Goal: Communication & Community: Answer question/provide support

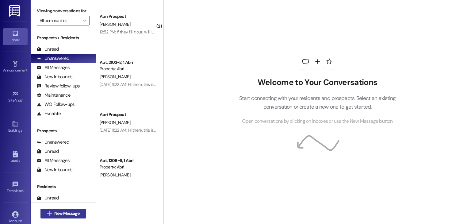
click at [64, 215] on span "New Message" at bounding box center [66, 213] width 25 height 6
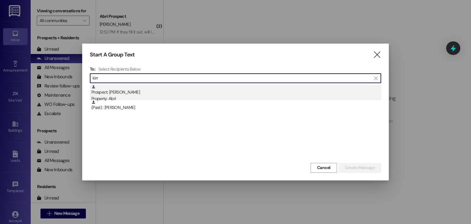
type input "kirr"
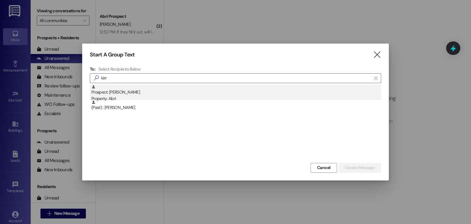
click at [123, 97] on div "Property: Abri" at bounding box center [236, 98] width 290 height 6
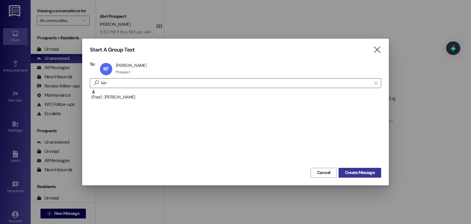
click at [345, 172] on span "Create Message" at bounding box center [360, 172] width 30 height 6
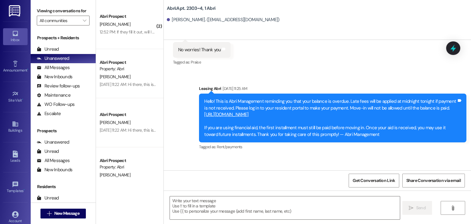
scroll to position [9172, 0]
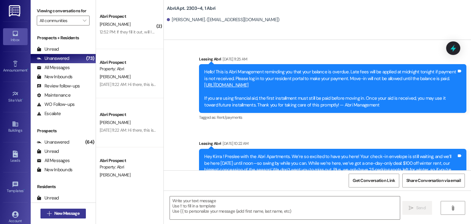
click at [76, 209] on button " New Message" at bounding box center [62, 213] width 45 height 10
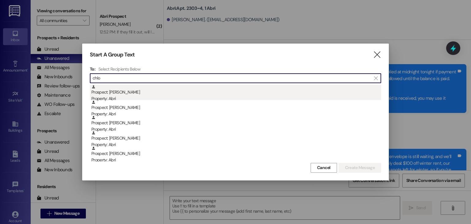
type input "chlo"
click at [126, 94] on div "Prospect: [PERSON_NAME] Property: [PERSON_NAME]" at bounding box center [236, 93] width 290 height 17
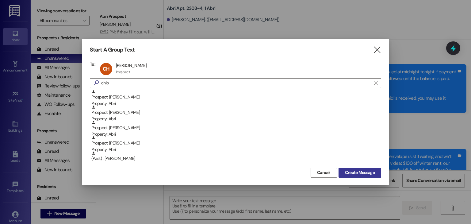
click at [351, 172] on span "Create Message" at bounding box center [360, 172] width 30 height 6
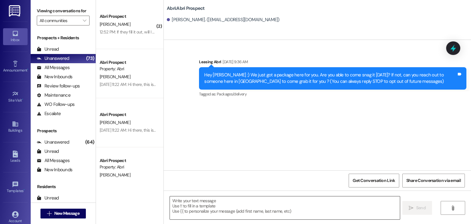
click at [206, 207] on textarea at bounding box center [285, 207] width 230 height 23
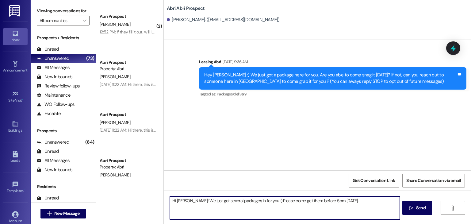
type textarea "Hi [PERSON_NAME]! We just got several packages in for you :) Please come get th…"
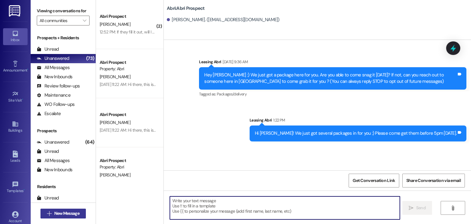
click at [67, 213] on span "New Message" at bounding box center [66, 213] width 25 height 6
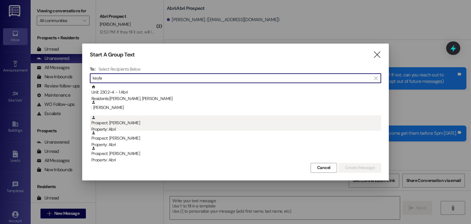
type input "kayla"
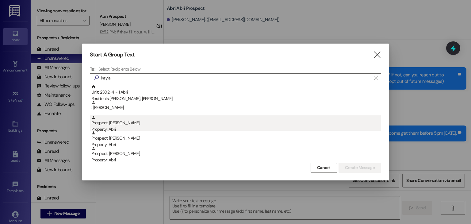
click at [153, 122] on div "Prospect: [PERSON_NAME] Property: Abri" at bounding box center [236, 123] width 290 height 17
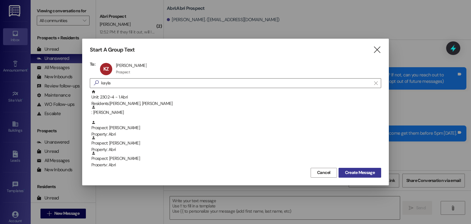
click at [359, 177] on button "Create Message" at bounding box center [359, 173] width 43 height 10
click at [358, 174] on span "Get Conversation Link" at bounding box center [373, 180] width 45 height 13
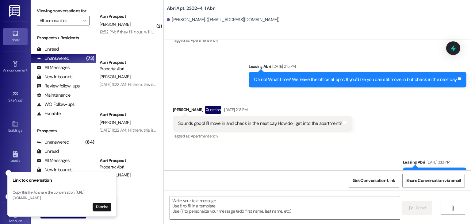
scroll to position [6177, 0]
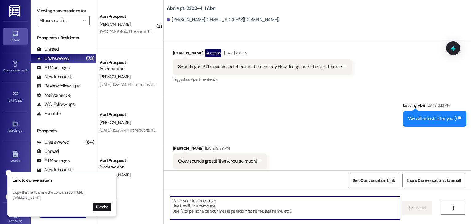
click at [220, 202] on textarea at bounding box center [285, 207] width 230 height 23
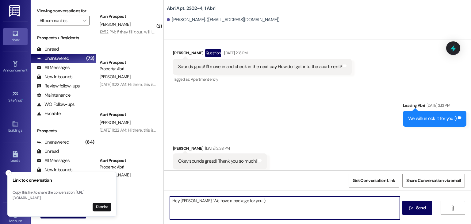
click at [189, 200] on textarea "Hey [PERSON_NAME]! We have a package for you :)" at bounding box center [285, 207] width 230 height 23
click at [289, 205] on textarea "Hey [PERSON_NAME]! HAPPY FIRST DAY! We have a package for you :)" at bounding box center [285, 207] width 230 height 23
type textarea "Hey [PERSON_NAME]! HAPPY FIRST DAY! We have a package for you :) Come snag it a…"
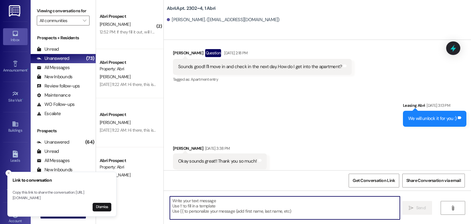
scroll to position [6177, 0]
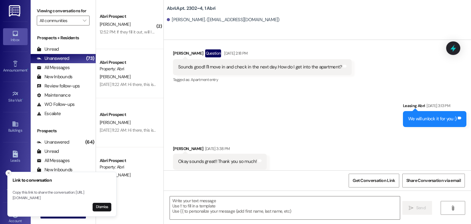
click at [9, 171] on icon "Close toast" at bounding box center [9, 173] width 4 height 4
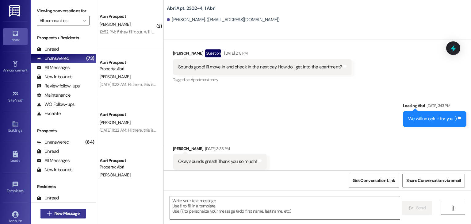
click at [66, 215] on span "New Message" at bounding box center [66, 213] width 25 height 6
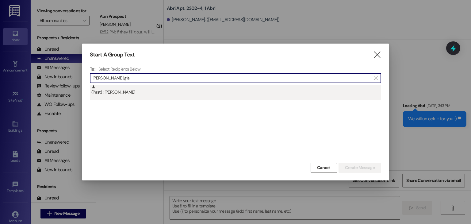
type input "[PERSON_NAME] gla"
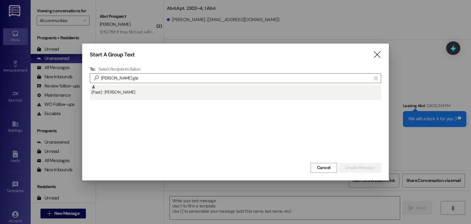
click at [161, 95] on div "(Past) : [PERSON_NAME]" at bounding box center [236, 90] width 290 height 11
click at [161, 95] on div "Start A Group Text  To: Select Recipients Below  [PERSON_NAME] gla  (Past) :…" at bounding box center [235, 112] width 307 height 136
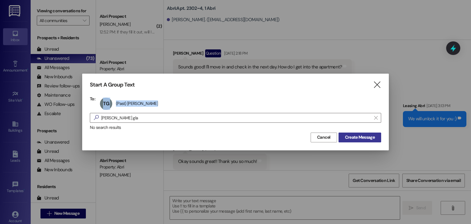
click at [356, 133] on button "Create Message" at bounding box center [359, 137] width 43 height 10
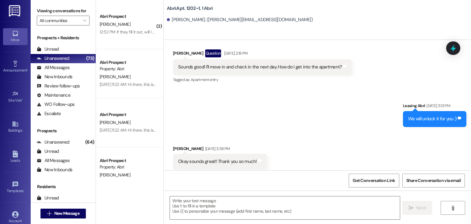
scroll to position [1704, 0]
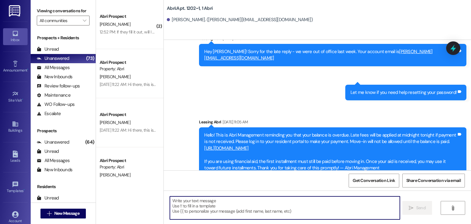
click at [226, 201] on textarea at bounding box center [285, 207] width 230 height 23
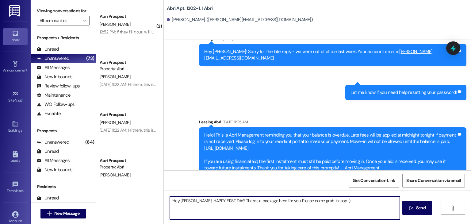
type textarea "Hey [PERSON_NAME]! HAPPY FIRST DAY! There's a package here for you. Please come…"
drag, startPoint x: 336, startPoint y: 201, endPoint x: 162, endPoint y: 205, distance: 174.2
click at [164, 205] on div "Hey [PERSON_NAME]! HAPPY FIRST DAY! There's a package here for you. Please come…" at bounding box center [317, 213] width 307 height 46
click at [352, 200] on textarea "Hey [PERSON_NAME]! HAPPY FIRST DAY! There's a package here for you. Please come…" at bounding box center [285, 207] width 230 height 23
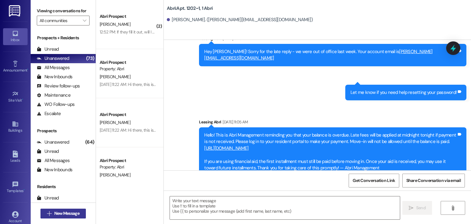
click at [74, 217] on button " New Message" at bounding box center [62, 213] width 45 height 10
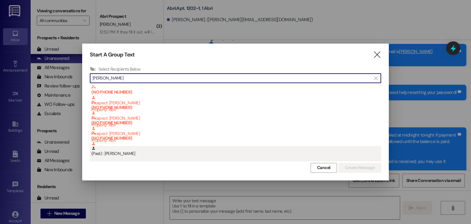
type input "[PERSON_NAME]"
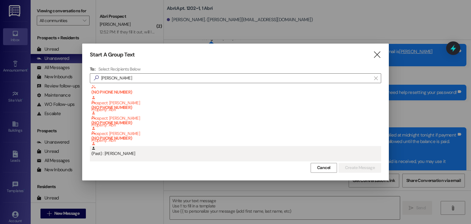
click at [184, 151] on div "(Past) : [PERSON_NAME]" at bounding box center [236, 151] width 290 height 11
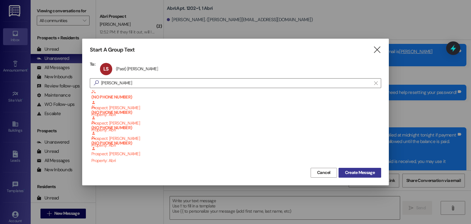
click at [360, 175] on span "Create Message" at bounding box center [360, 172] width 30 height 6
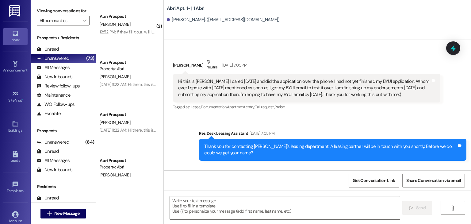
scroll to position [8607, 0]
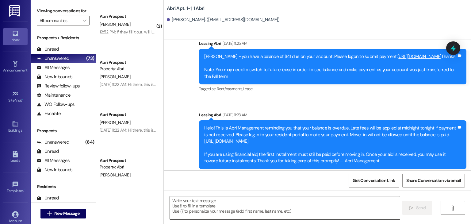
click at [194, 199] on textarea at bounding box center [285, 207] width 230 height 23
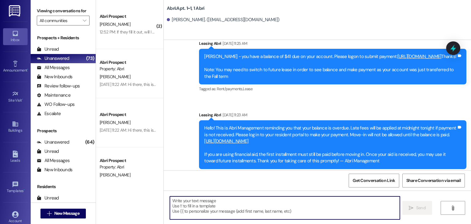
paste textarea "Hey [PERSON_NAME]! HAPPY FIRST DAY! There's a package here for you. Please come…"
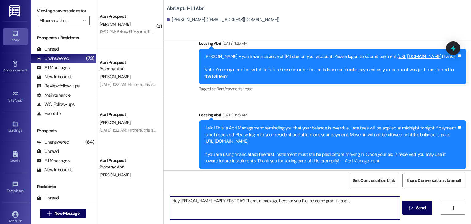
click at [188, 201] on textarea "Hey [PERSON_NAME]! HAPPY FIRST DAY! There's a package here for you. Please come…" at bounding box center [285, 207] width 230 height 23
type textarea "Hey [PERSON_NAME]! HAPPY FIRST DAY! There's a package here for you. Please come…"
click at [337, 199] on textarea "Hey [PERSON_NAME]! HAPPY FIRST DAY! There's a package here for you. Please come…" at bounding box center [285, 207] width 230 height 23
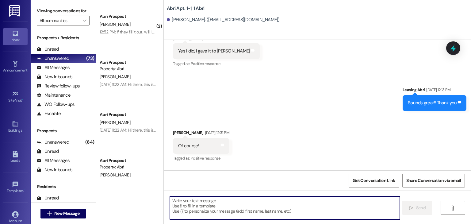
scroll to position [8451, 0]
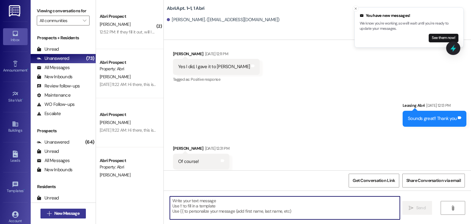
click at [62, 213] on span "New Message" at bounding box center [66, 213] width 25 height 6
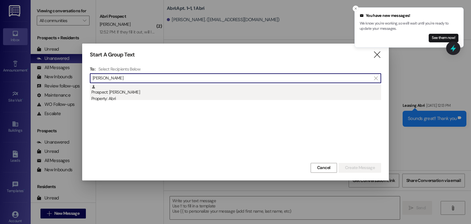
type input "[PERSON_NAME]"
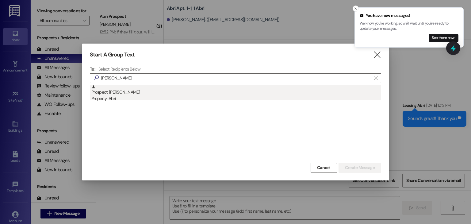
click at [153, 101] on div "Property: Abri" at bounding box center [236, 98] width 290 height 6
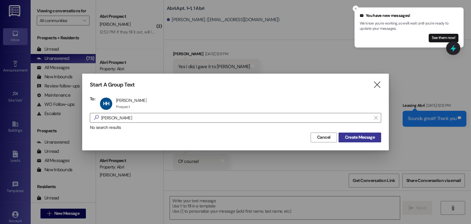
click at [346, 139] on span "Create Message" at bounding box center [360, 137] width 30 height 6
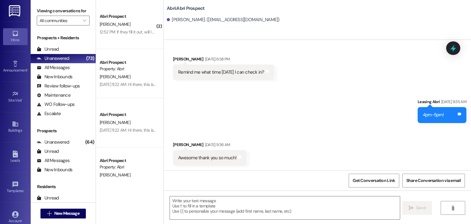
scroll to position [399, 0]
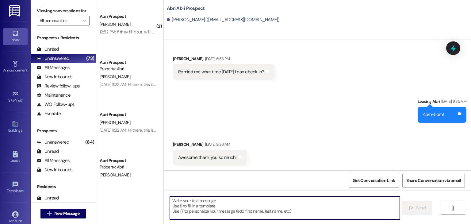
click at [208, 201] on textarea at bounding box center [285, 207] width 230 height 23
paste textarea "Hey [PERSON_NAME]! HAPPY FIRST DAY! There's a package here for you. Please come…"
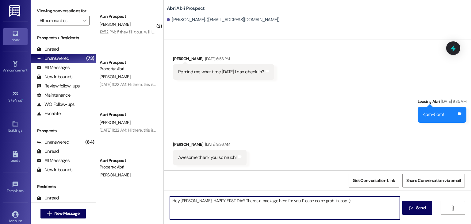
click at [188, 202] on textarea "Hey [PERSON_NAME]! HAPPY FIRST DAY! There's a package here for you. Please come…" at bounding box center [285, 207] width 230 height 23
type textarea "Hey [PERSON_NAME]! HAPPY FIRST DAY! There's a package here for you. Please come…"
click at [330, 202] on textarea "Hey [PERSON_NAME]! HAPPY FIRST DAY! There's a package here for you. Please come…" at bounding box center [285, 207] width 230 height 23
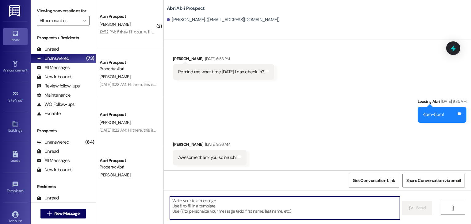
scroll to position [399, 0]
click at [66, 216] on span "New Message" at bounding box center [66, 213] width 25 height 6
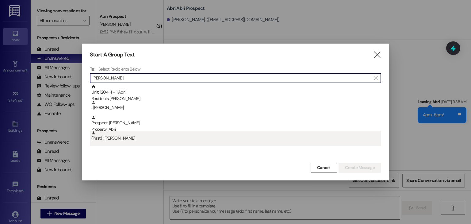
type input "[PERSON_NAME]"
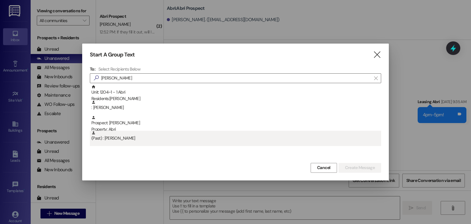
click at [151, 135] on div "(Past) : [PERSON_NAME]" at bounding box center [236, 136] width 290 height 11
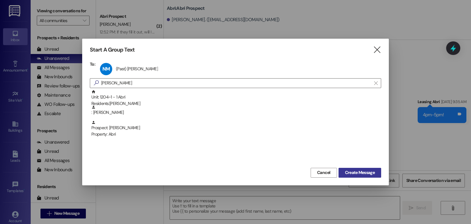
click at [354, 174] on span "Create Message" at bounding box center [360, 172] width 30 height 6
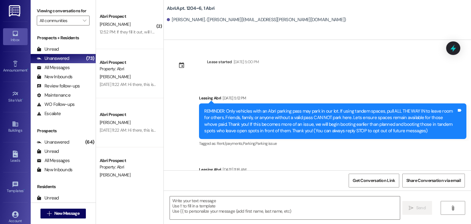
scroll to position [4448, 0]
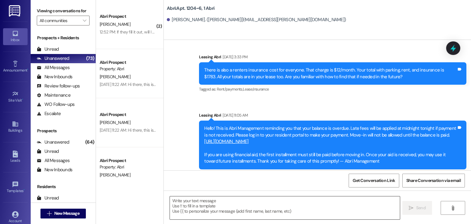
click at [197, 204] on textarea at bounding box center [285, 207] width 230 height 23
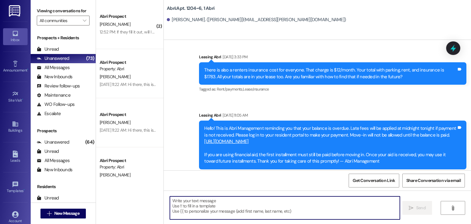
paste textarea "Hey [PERSON_NAME]! HAPPY FIRST DAY! There's a package here for you. Please come…"
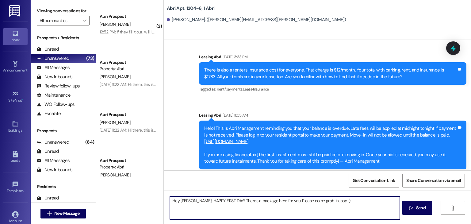
click at [188, 200] on textarea "Hey [PERSON_NAME]! HAPPY FIRST DAY! There's a package here for you. Please come…" at bounding box center [285, 207] width 230 height 23
click at [352, 200] on textarea "Hey [PERSON_NAME]! HAPPY FIRST DAY! There's a package here for you. Please come…" at bounding box center [285, 207] width 230 height 23
type textarea "Hey [PERSON_NAME]! HAPPY FIRST DAY! There's a package here for you. Please come…"
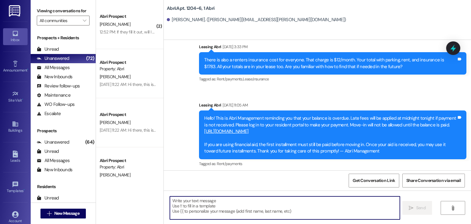
scroll to position [4491, 0]
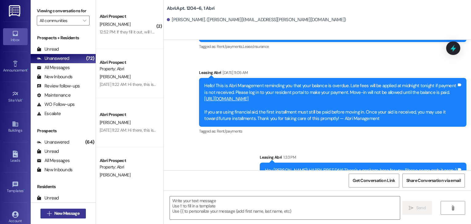
click at [64, 213] on span "New Message" at bounding box center [66, 213] width 25 height 6
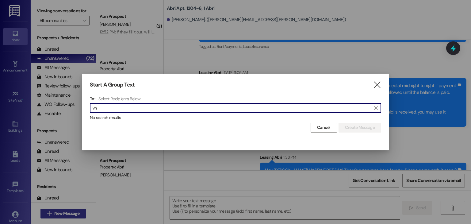
type input "v"
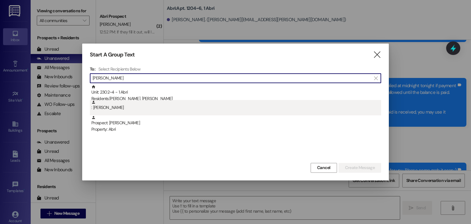
type input "[PERSON_NAME]"
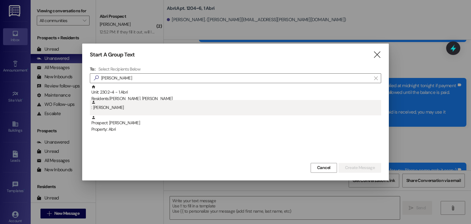
click at [104, 112] on div ": [PERSON_NAME]" at bounding box center [235, 107] width 291 height 15
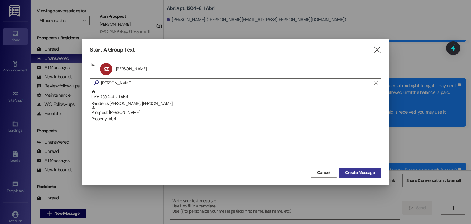
click at [350, 172] on span "Create Message" at bounding box center [360, 172] width 30 height 6
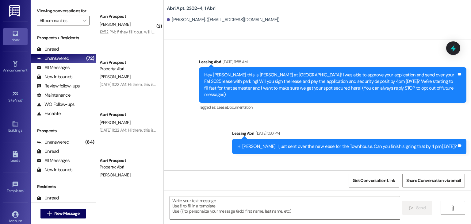
scroll to position [6229, 0]
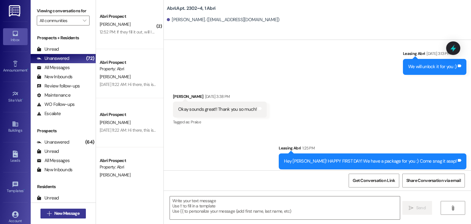
click at [70, 212] on span "New Message" at bounding box center [66, 213] width 25 height 6
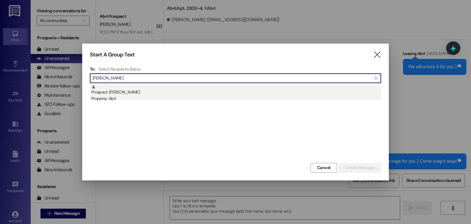
type input "[PERSON_NAME]"
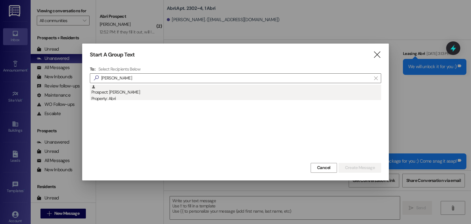
click at [123, 98] on div "Property: Abri" at bounding box center [236, 98] width 290 height 6
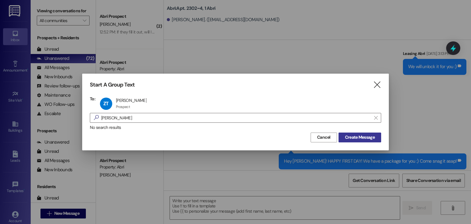
click at [346, 135] on span "Create Message" at bounding box center [360, 137] width 30 height 6
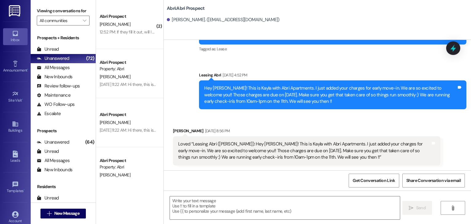
scroll to position [45, 0]
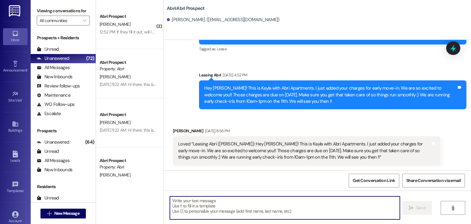
click at [253, 205] on textarea at bounding box center [285, 207] width 230 height 23
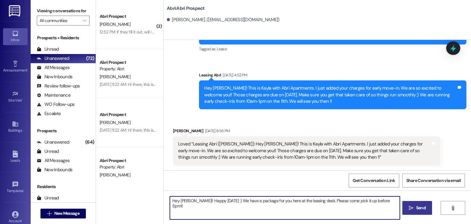
type textarea "Hey [PERSON_NAME]!! Happy [DATE] :) We have a package for you here at the leasi…"
click at [406, 208] on button " Send" at bounding box center [417, 208] width 30 height 14
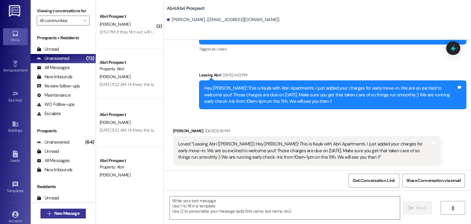
click at [63, 210] on span "New Message" at bounding box center [66, 213] width 25 height 6
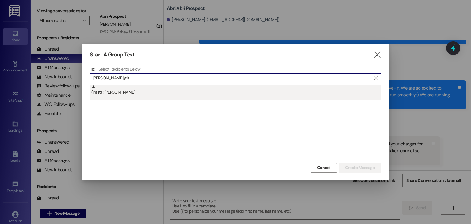
type input "[PERSON_NAME] gla"
click at [129, 85] on div "(Past) : [PERSON_NAME]" at bounding box center [236, 90] width 290 height 11
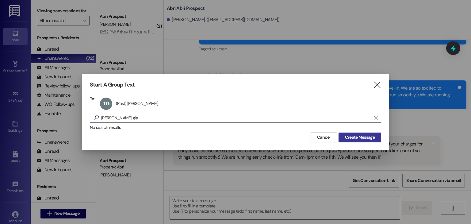
click at [368, 133] on button "Create Message" at bounding box center [359, 137] width 43 height 10
click at [369, 136] on span "Create Message" at bounding box center [360, 137] width 30 height 6
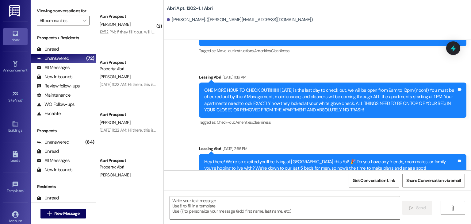
scroll to position [1756, 0]
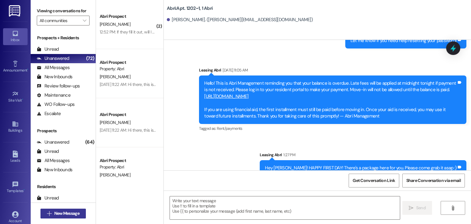
click at [75, 216] on button " New Message" at bounding box center [62, 213] width 45 height 10
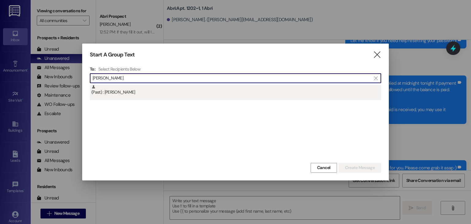
type input "[PERSON_NAME]"
click at [127, 93] on div "(Past) : [PERSON_NAME]" at bounding box center [236, 90] width 290 height 11
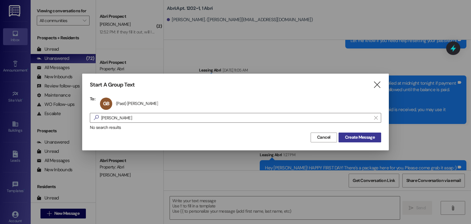
click at [365, 138] on span "Create Message" at bounding box center [360, 137] width 30 height 6
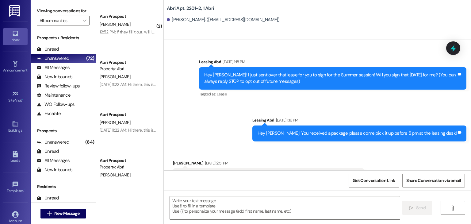
scroll to position [18968, 0]
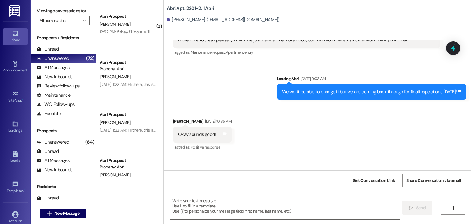
click at [288, 194] on div " Send " at bounding box center [317, 213] width 307 height 46
click at [288, 203] on textarea at bounding box center [285, 207] width 230 height 23
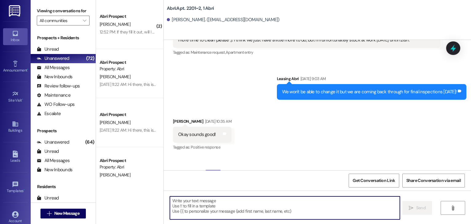
click at [287, 208] on textarea at bounding box center [285, 207] width 230 height 23
paste textarea "Hey [PERSON_NAME]!! Happy [DATE] :) We have a package for you here at the leasi…"
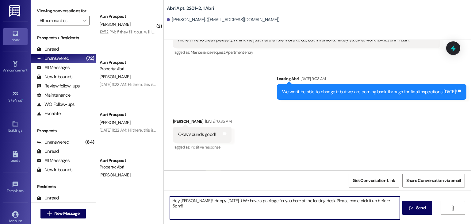
click at [178, 198] on textarea "Hey [PERSON_NAME]!! Happy [DATE] :) We have a package for you here at the leasi…" at bounding box center [285, 207] width 230 height 23
type textarea "Hey [PERSON_NAME]!! Happy [DATE] :) We have a package for you here at the leasi…"
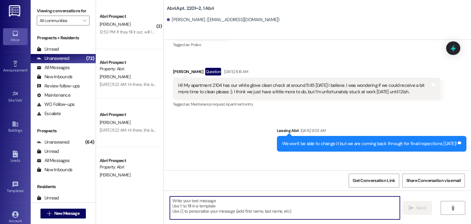
scroll to position [19010, 0]
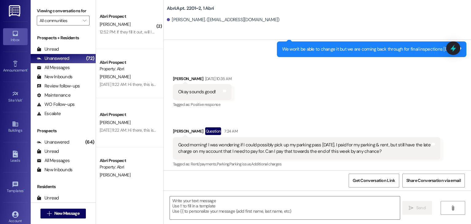
click at [46, 43] on div "Prospects + Residents Unread (0) Unread: Any message you haven't read yet will …" at bounding box center [63, 76] width 65 height 83
click at [50, 48] on div "Unread" at bounding box center [48, 49] width 22 height 6
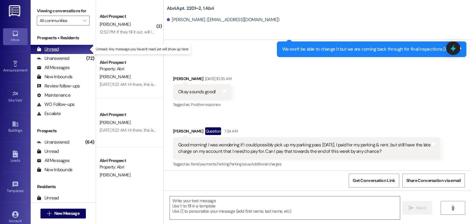
click at [51, 49] on div "Unread" at bounding box center [48, 49] width 22 height 6
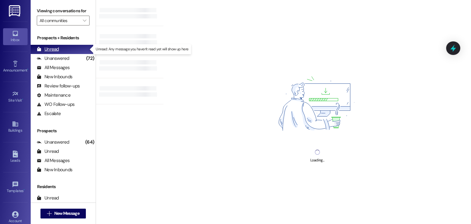
click at [53, 48] on div "Unread" at bounding box center [48, 49] width 22 height 6
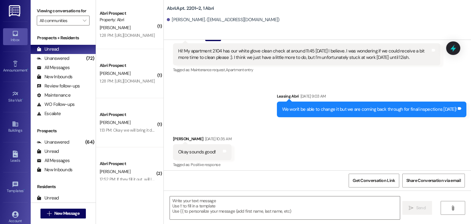
scroll to position [18916, 0]
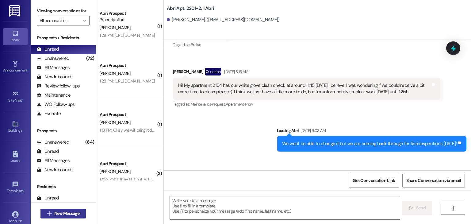
click at [76, 214] on span "New Message" at bounding box center [66, 213] width 25 height 6
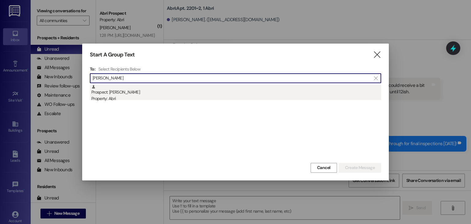
type input "[PERSON_NAME]"
click at [144, 91] on div "Prospect: [PERSON_NAME] Property: Abri" at bounding box center [236, 93] width 290 height 17
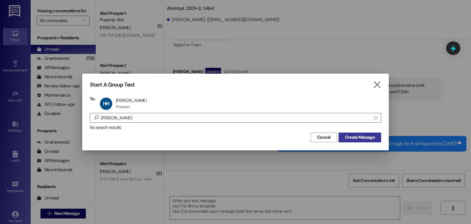
click at [351, 134] on span "Create Message" at bounding box center [360, 137] width 30 height 6
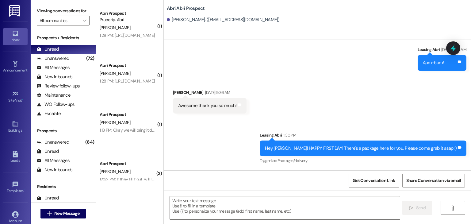
scroll to position [451, 0]
click at [226, 202] on textarea at bounding box center [285, 207] width 230 height 23
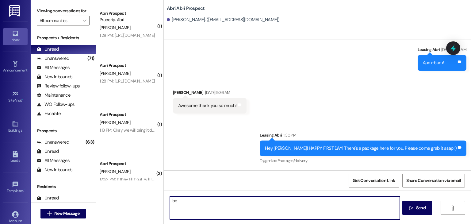
type textarea "b"
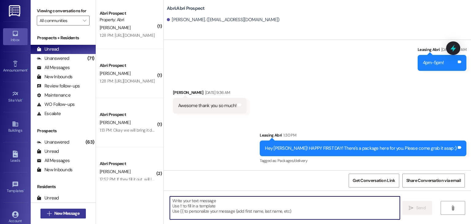
click at [67, 217] on button " New Message" at bounding box center [62, 213] width 45 height 10
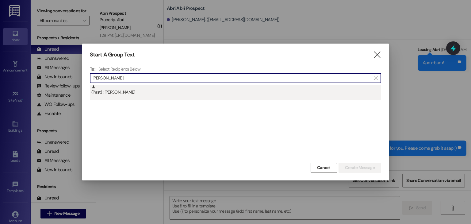
type input "[PERSON_NAME]"
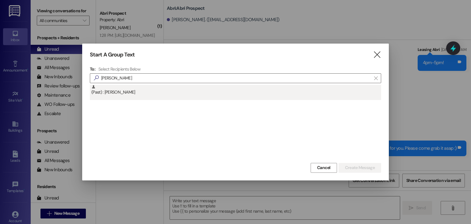
click at [144, 92] on div "(Past) : [PERSON_NAME]" at bounding box center [236, 90] width 290 height 11
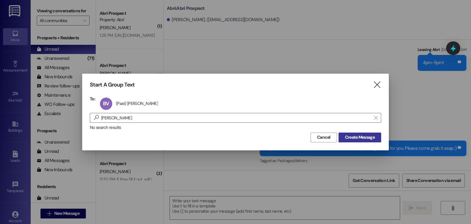
click at [345, 139] on span "Create Message" at bounding box center [360, 137] width 30 height 6
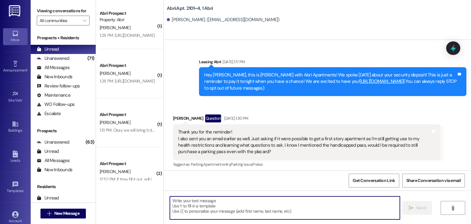
click at [240, 207] on textarea at bounding box center [285, 207] width 230 height 23
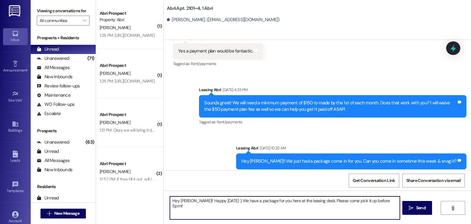
click at [180, 201] on textarea "Hey [PERSON_NAME]!! Happy [DATE] :) We have a package for you here at the leasi…" at bounding box center [285, 207] width 230 height 23
type textarea "Hey [PERSON_NAME]!! Happy [DATE] :) We have a package for you here at the leasi…"
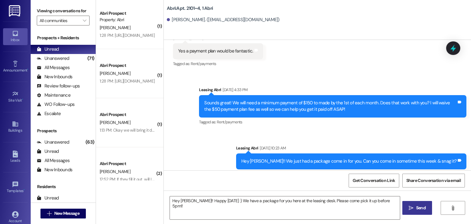
click at [418, 209] on span "Send" at bounding box center [421, 207] width 10 height 6
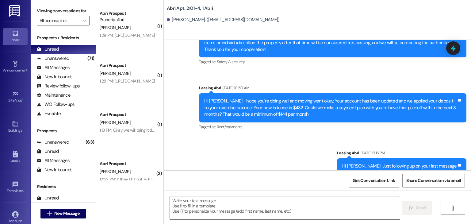
scroll to position [16779, 0]
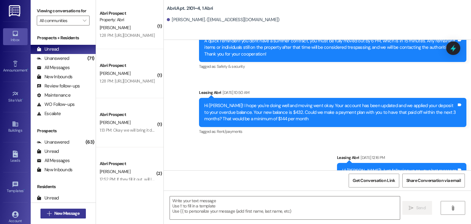
click at [73, 217] on button " New Message" at bounding box center [62, 213] width 45 height 10
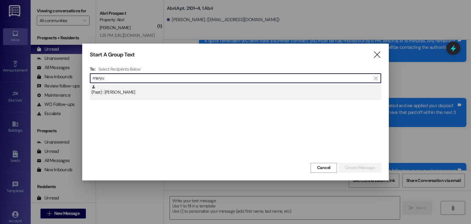
type input "maryu"
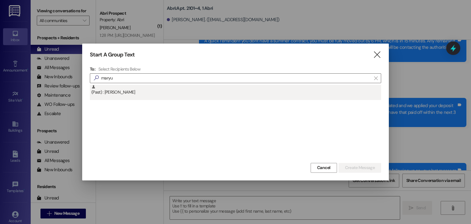
click at [138, 91] on div "(Past) : [PERSON_NAME]" at bounding box center [236, 90] width 290 height 11
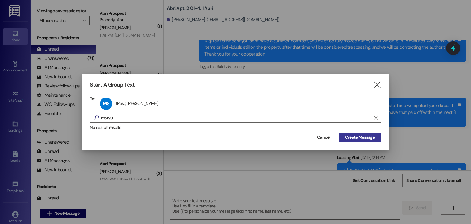
click at [356, 138] on span "Create Message" at bounding box center [360, 137] width 30 height 6
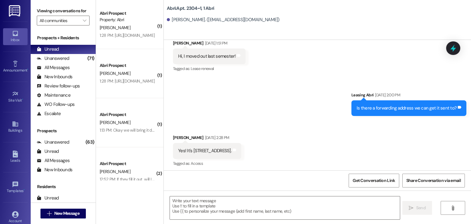
scroll to position [8369, 0]
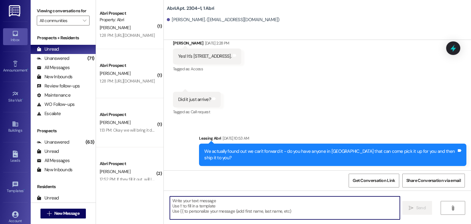
click at [206, 206] on textarea at bounding box center [285, 207] width 230 height 23
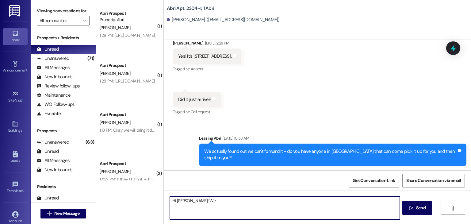
type textarea "Hi [PERSON_NAME]! We"
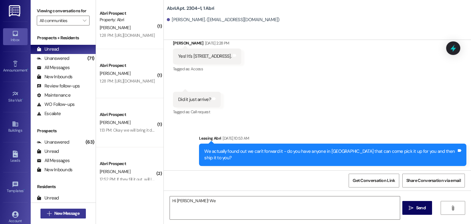
click at [70, 211] on span "New Message" at bounding box center [66, 213] width 25 height 6
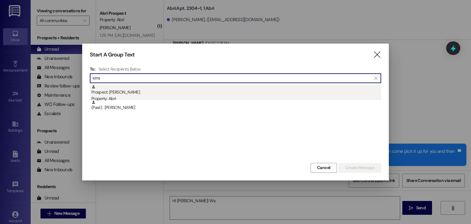
type input "kirra"
click at [132, 96] on div "Property: Abri" at bounding box center [236, 98] width 290 height 6
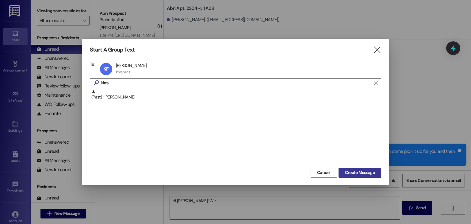
click at [346, 174] on span "Create Message" at bounding box center [360, 172] width 30 height 6
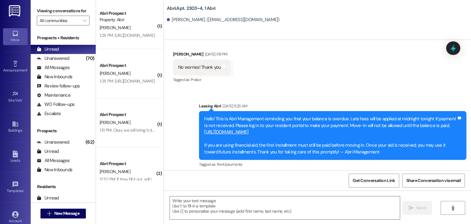
scroll to position [9172, 0]
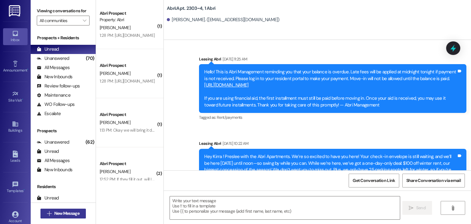
click at [76, 212] on span "New Message" at bounding box center [66, 213] width 25 height 6
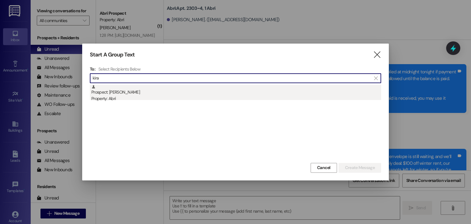
type input "kira"
click at [131, 93] on div "Prospect: [PERSON_NAME] Property: Abri" at bounding box center [236, 93] width 290 height 17
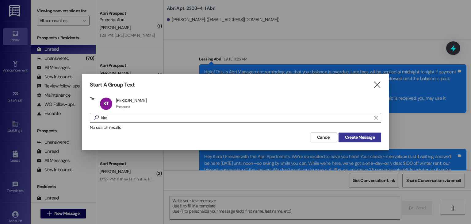
click at [350, 132] on button "Create Message" at bounding box center [359, 137] width 43 height 10
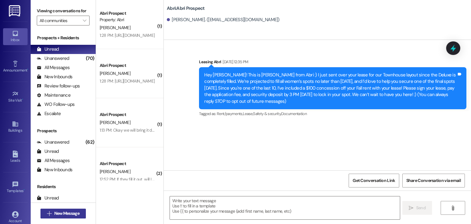
click at [81, 210] on button " New Message" at bounding box center [62, 213] width 45 height 10
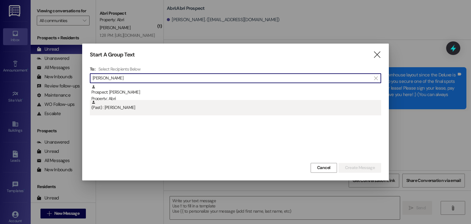
type input "[PERSON_NAME]"
click at [135, 111] on div "(Past) : [PERSON_NAME]" at bounding box center [235, 107] width 291 height 15
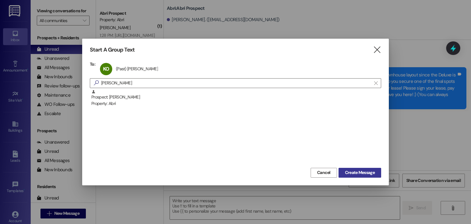
click at [345, 171] on span "Create Message" at bounding box center [360, 172] width 30 height 6
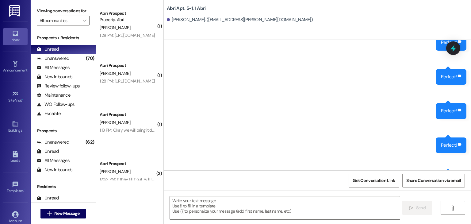
scroll to position [6844, 0]
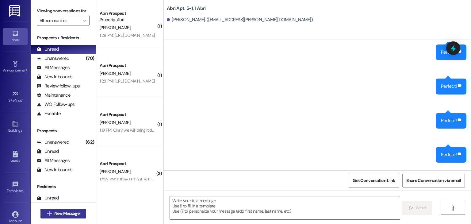
click at [73, 213] on span "New Message" at bounding box center [66, 213] width 25 height 6
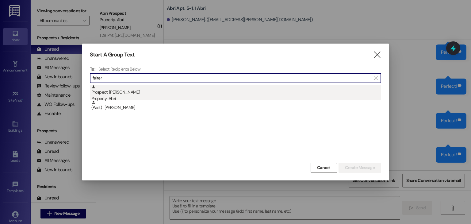
type input "falter"
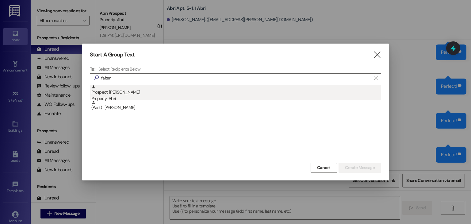
click at [174, 93] on div "Prospect: [PERSON_NAME] Property: Abri" at bounding box center [236, 93] width 290 height 17
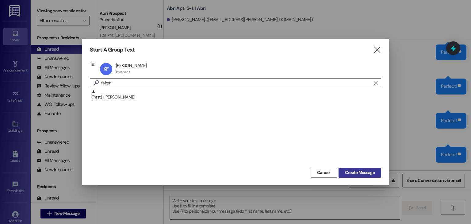
click at [368, 172] on span "Create Message" at bounding box center [360, 172] width 30 height 6
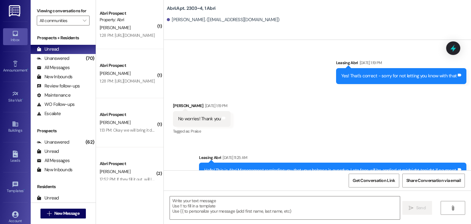
scroll to position [9090, 0]
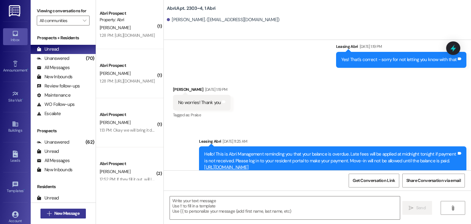
click at [75, 214] on span "New Message" at bounding box center [66, 213] width 25 height 6
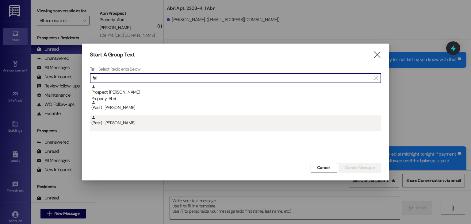
type input "fal"
click at [135, 118] on div "(Past) : [PERSON_NAME]" at bounding box center [236, 120] width 290 height 11
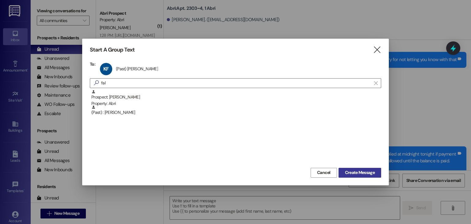
click at [354, 174] on span "Create Message" at bounding box center [360, 172] width 30 height 6
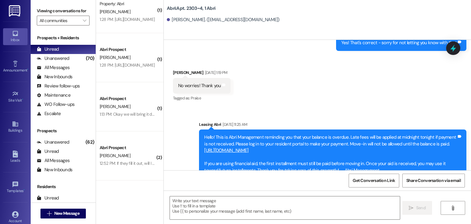
scroll to position [9172, 0]
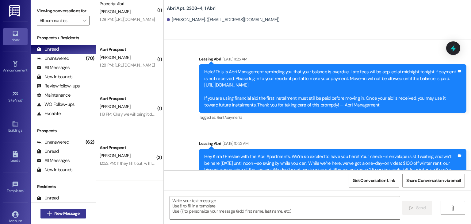
click at [60, 212] on span "New Message" at bounding box center [66, 213] width 25 height 6
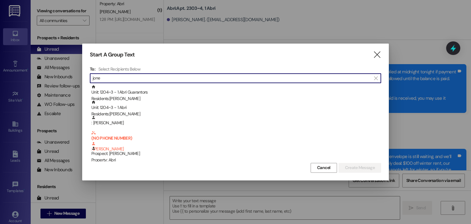
type input "[PERSON_NAME]"
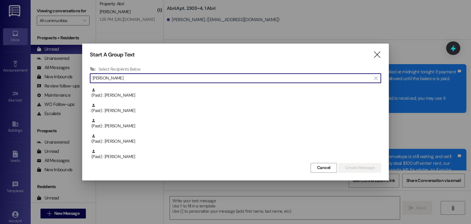
scroll to position [245, 0]
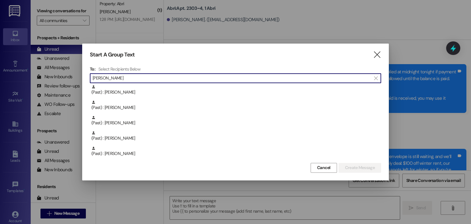
click at [131, 76] on input "[PERSON_NAME]" at bounding box center [232, 78] width 278 height 9
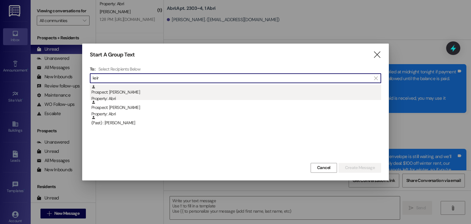
type input "keir"
click at [133, 89] on div "Prospect: [PERSON_NAME] Property: Abri" at bounding box center [236, 93] width 290 height 17
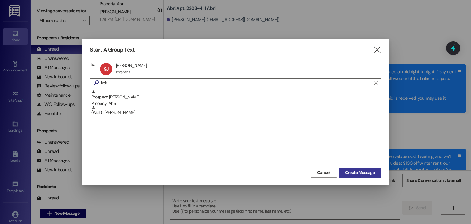
click at [355, 173] on span "Create Message" at bounding box center [360, 172] width 30 height 6
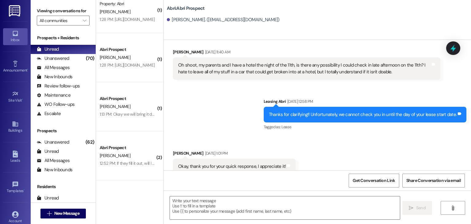
scroll to position [276, 0]
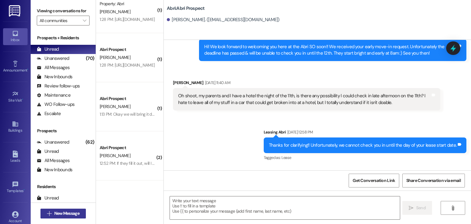
click at [76, 212] on span "New Message" at bounding box center [66, 213] width 25 height 6
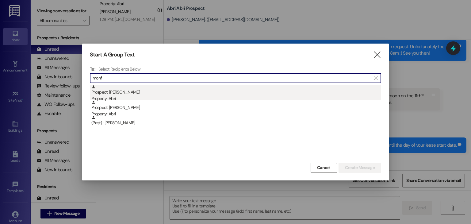
type input "monf"
click at [148, 97] on div "Property: Abri" at bounding box center [236, 98] width 290 height 6
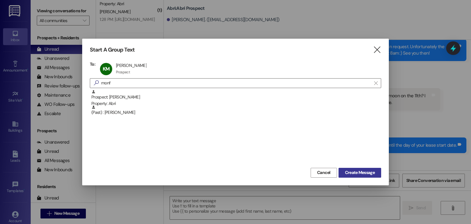
click at [349, 173] on span "Create Message" at bounding box center [360, 172] width 30 height 6
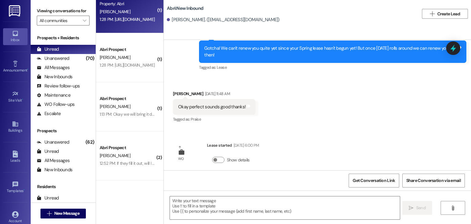
scroll to position [419, 0]
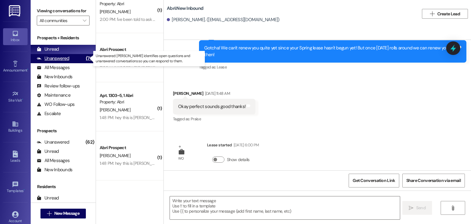
click at [63, 60] on div "Unanswered" at bounding box center [53, 58] width 32 height 6
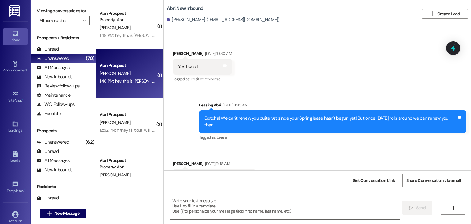
scroll to position [371, 0]
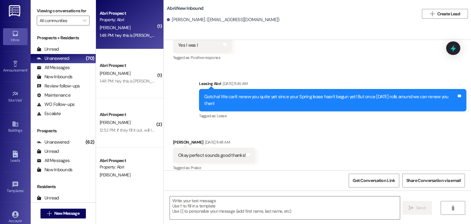
click at [118, 40] on div "Abri Prospect Property: [PERSON_NAME] 1:48 PM: hey this is [PERSON_NAME] and [P…" at bounding box center [129, 24] width 67 height 49
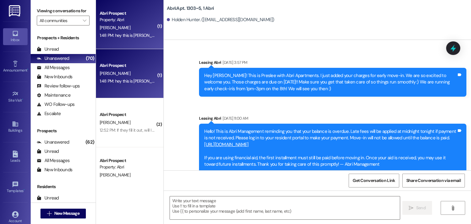
scroll to position [8219, 0]
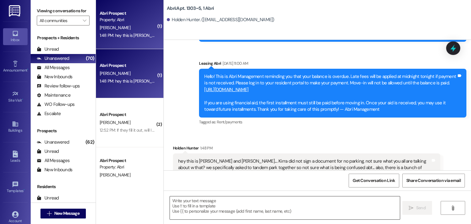
click at [208, 198] on textarea at bounding box center [285, 207] width 230 height 23
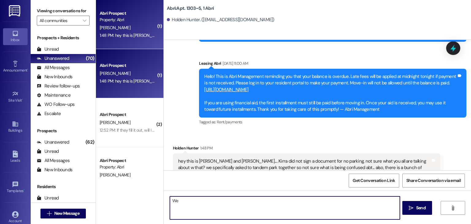
type textarea "W"
type textarea "J"
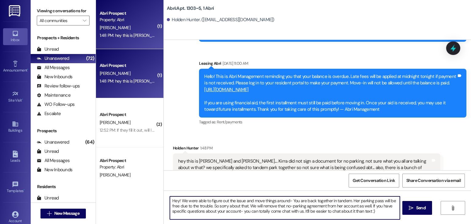
drag, startPoint x: 323, startPoint y: 206, endPoint x: 355, endPoint y: 203, distance: 32.3
click at [355, 203] on textarea "Hey! We were able to figure out the issue and move things around- You are back …" at bounding box center [285, 207] width 230 height 23
type textarea "Hey! We were able to figure out the issue and move things around- You are back …"
click at [336, 205] on textarea "Hey! We were able to figure out the issue and move things around- You are back …" at bounding box center [285, 207] width 230 height 23
click at [341, 211] on textarea "Hey! We were able to figure out the issue and move things around- You are back …" at bounding box center [285, 207] width 230 height 23
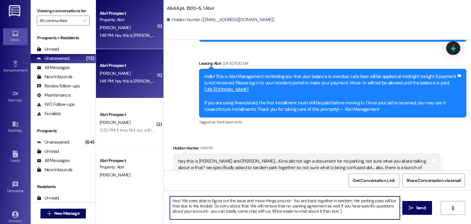
click at [334, 205] on textarea "Hey! We were able to figure out the issue and move things around- You are back …" at bounding box center [285, 207] width 230 height 23
click at [355, 214] on textarea "Hey! We were able to figure out the issue and move things around- You are back …" at bounding box center [285, 207] width 230 height 23
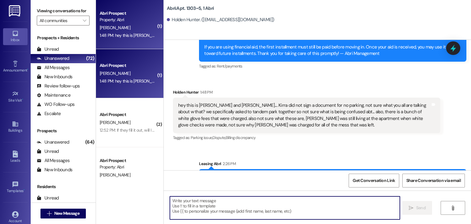
scroll to position [8275, 0]
click at [69, 214] on span "New Message" at bounding box center [66, 213] width 25 height 6
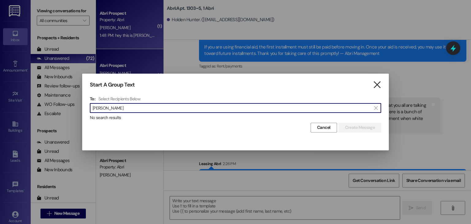
type input "[PERSON_NAME]"
click at [375, 88] on icon "" at bounding box center [377, 85] width 8 height 6
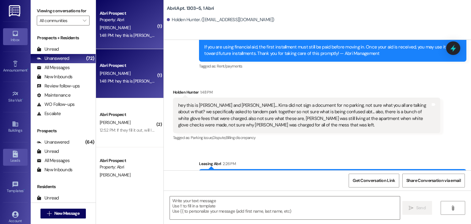
click at [13, 155] on icon at bounding box center [15, 154] width 7 height 7
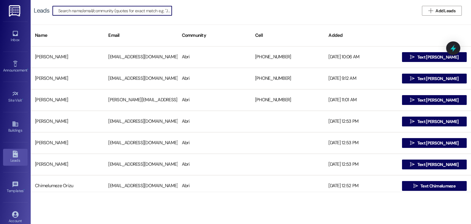
click at [148, 13] on input at bounding box center [114, 10] width 113 height 9
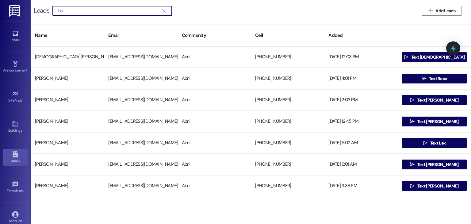
type input "h"
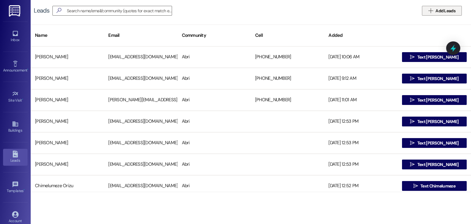
click at [437, 11] on span "Add Leads" at bounding box center [445, 11] width 20 height 6
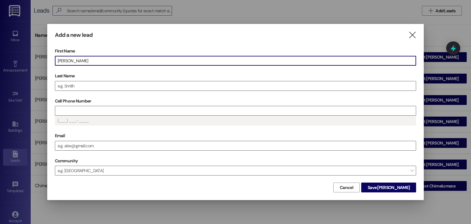
click at [69, 91] on div "First Name [PERSON_NAME] Last Name Cell Phone Number (___) ___-____ Email Commu…" at bounding box center [235, 113] width 361 height 135
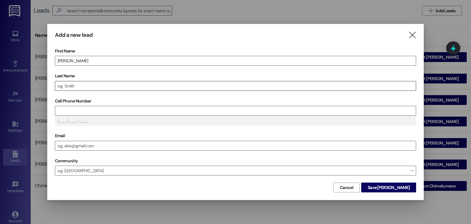
click at [69, 87] on input "Last Name" at bounding box center [235, 85] width 361 height 9
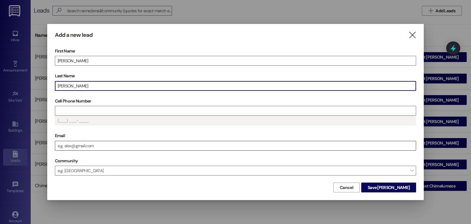
click at [71, 148] on input "Email" at bounding box center [235, 145] width 361 height 9
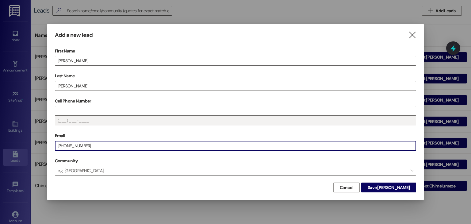
type input "[PERSON_NAME]"
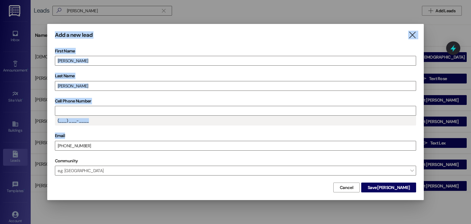
drag, startPoint x: 92, startPoint y: 149, endPoint x: 9, endPoint y: 143, distance: 82.9
click at [9, 143] on div "Add a new lead  First Name [PERSON_NAME] Last Name [PERSON_NAME] Cell Phone Nu…" at bounding box center [235, 112] width 471 height 224
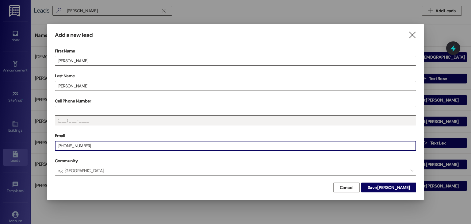
click at [92, 147] on input "[PHONE_NUMBER]" at bounding box center [235, 145] width 361 height 9
click at [92, 147] on input "(208) 206-383" at bounding box center [235, 145] width 361 height 9
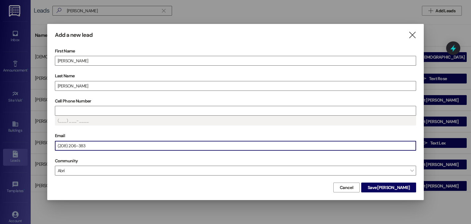
click at [92, 147] on input "(208) 206-383" at bounding box center [235, 145] width 361 height 9
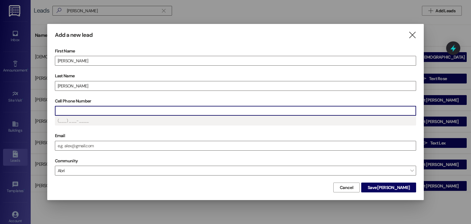
click at [94, 115] on input "Cell Phone Number" at bounding box center [235, 110] width 361 height 9
click at [84, 147] on input "Email" at bounding box center [235, 145] width 361 height 9
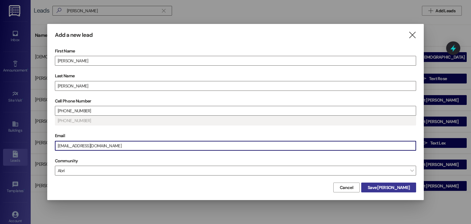
click at [396, 185] on span "Save [PERSON_NAME]" at bounding box center [389, 187] width 42 height 6
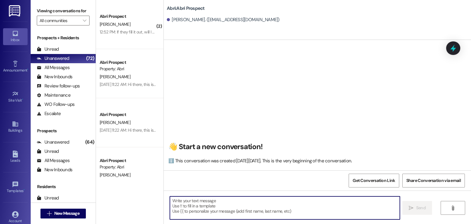
click at [174, 204] on textarea at bounding box center [285, 207] width 230 height 23
click at [181, 207] on textarea at bounding box center [285, 207] width 230 height 23
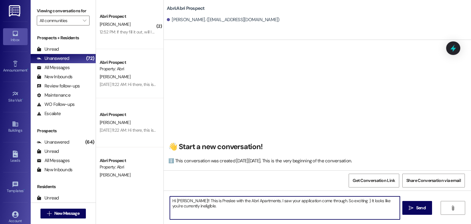
click at [347, 200] on textarea "Hi [PERSON_NAME]!! This is Preslee with the Abri Apartments. I saw your applica…" at bounding box center [285, 207] width 230 height 23
click at [317, 207] on textarea "Hi [PERSON_NAME]!! This is Preslee with the Abri Apartments. I saw your applica…" at bounding box center [285, 207] width 230 height 23
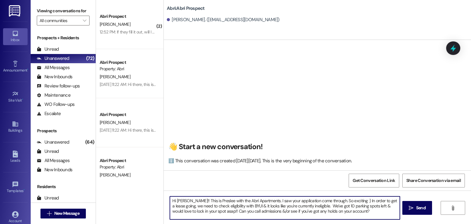
type textarea "Hi [PERSON_NAME]!! This is Preslee with the Abri Apartments. I saw your applica…"
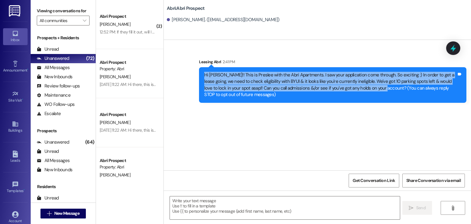
drag, startPoint x: 201, startPoint y: 75, endPoint x: 363, endPoint y: 90, distance: 162.9
click at [363, 90] on div "Hi [PERSON_NAME]!! This is Preslee with the Abri Apartments. I saw your applica…" at bounding box center [330, 85] width 252 height 26
copy div "Hi [PERSON_NAME]!! This is Preslee with the Abri Apartments. I saw your applica…"
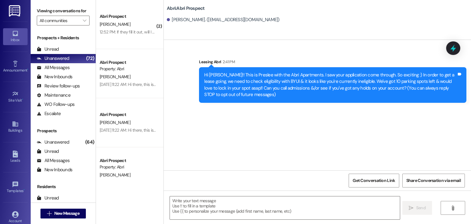
click at [341, 120] on div "Sent via SMS Leasing Abri 2:41 PM Hi [PERSON_NAME]!! This is Preslee with the A…" at bounding box center [317, 105] width 307 height 130
click at [49, 214] on icon "" at bounding box center [49, 213] width 5 height 5
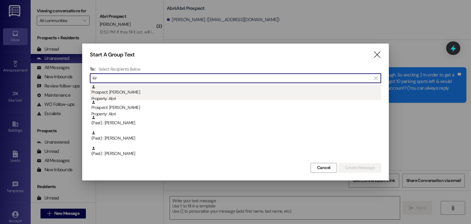
type input "kir"
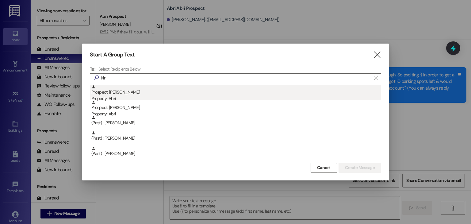
click at [224, 97] on div "Property: Abri" at bounding box center [236, 98] width 290 height 6
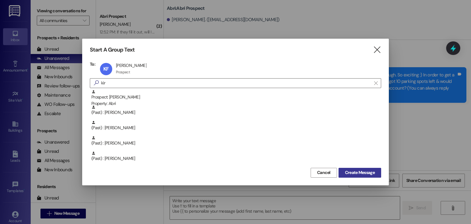
click at [367, 170] on span "Create Message" at bounding box center [360, 172] width 30 height 6
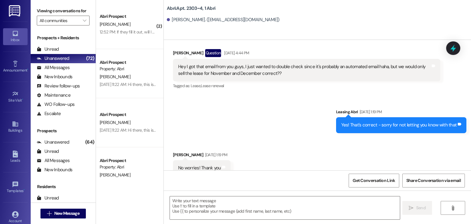
scroll to position [9172, 0]
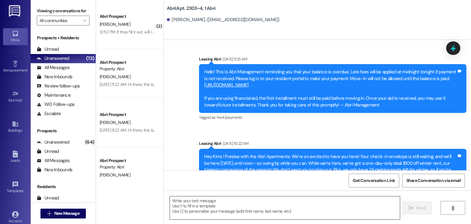
click at [184, 204] on textarea at bounding box center [285, 207] width 230 height 23
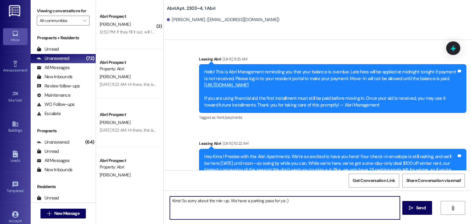
type textarea "Kirra! So sorry about the mix-up. We have a parking pass for ya :)"
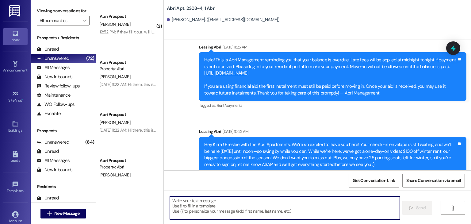
scroll to position [9215, 0]
